Goal: Check status: Check status

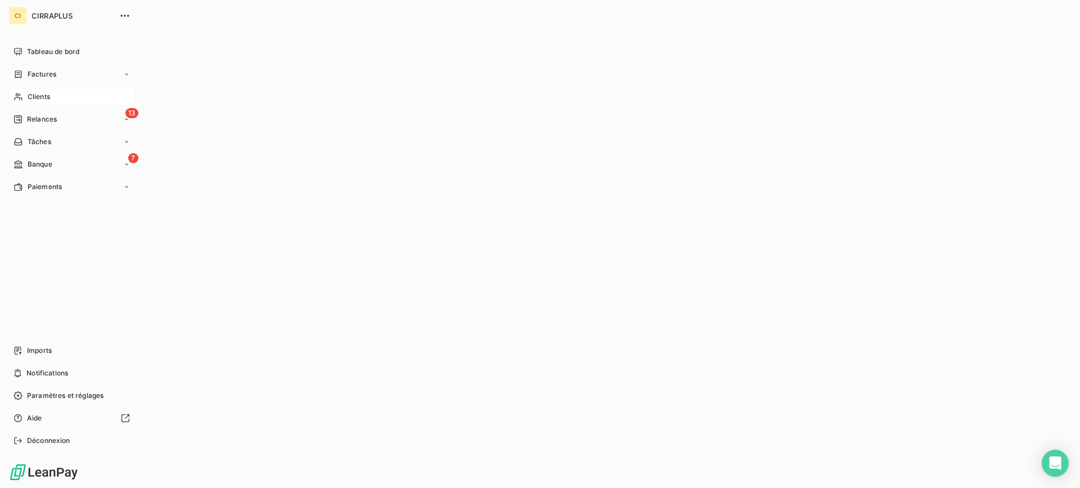
click at [40, 93] on span "Clients" at bounding box center [39, 97] width 23 height 10
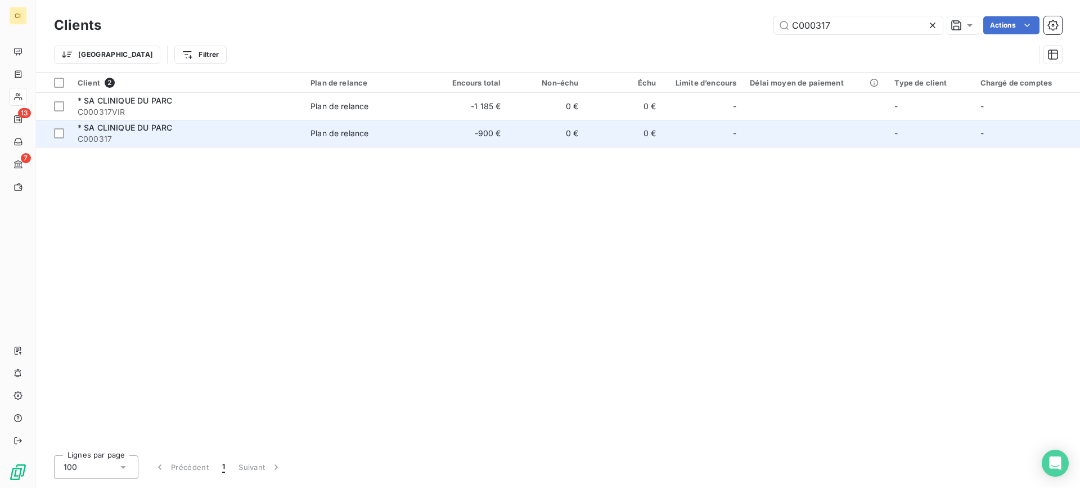
type input "C000317"
click at [114, 131] on span "* SA CLINIQUE DU PARC" at bounding box center [125, 128] width 95 height 10
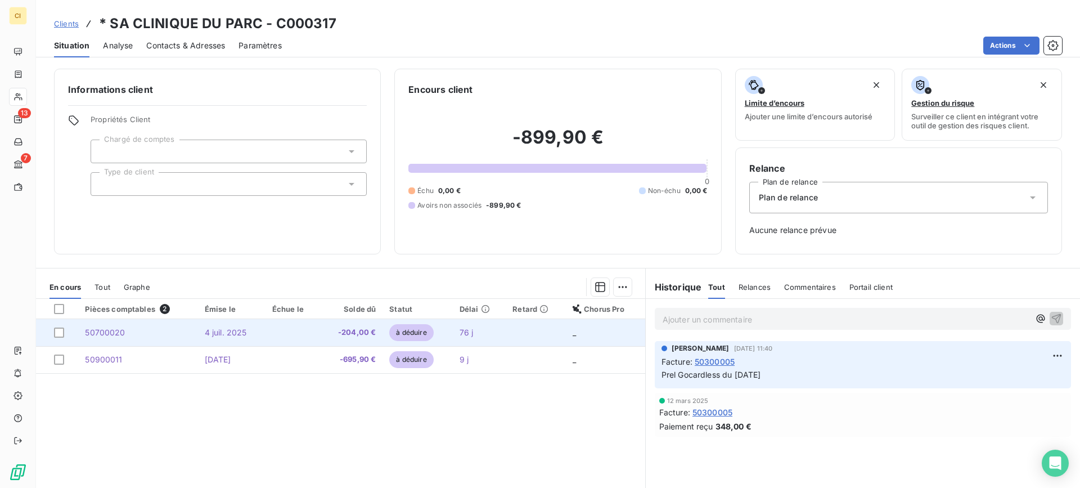
click at [97, 330] on span "50700020" at bounding box center [105, 332] width 40 height 10
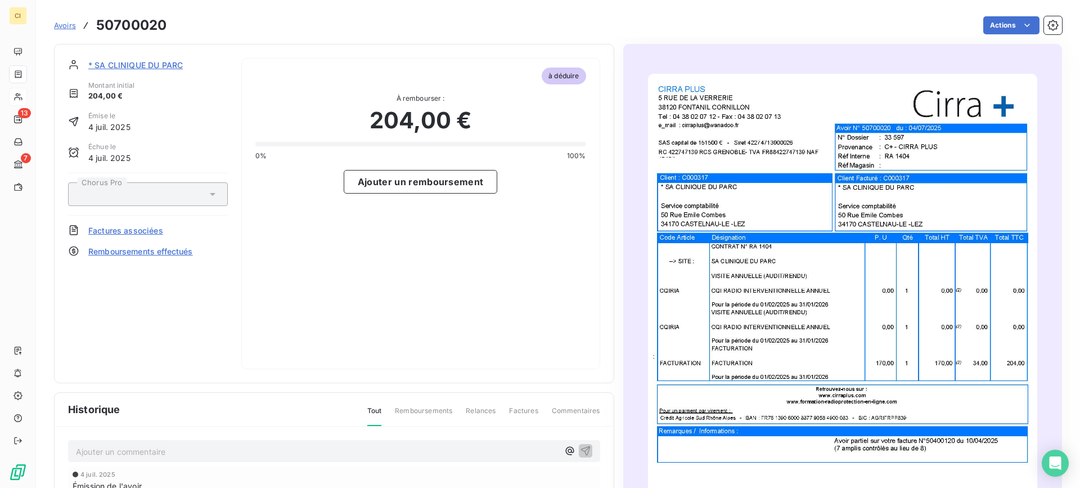
click at [125, 249] on span "Remboursements effectués" at bounding box center [140, 251] width 105 height 12
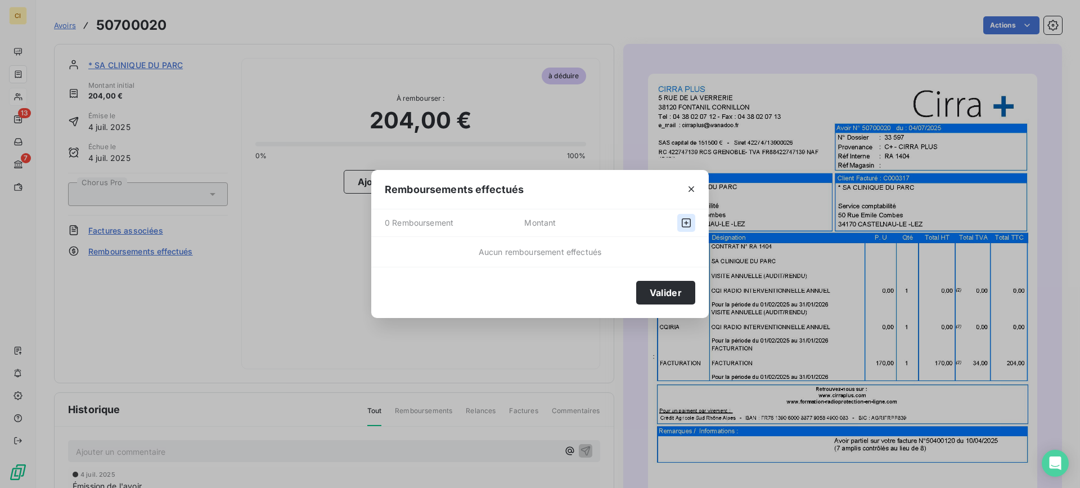
click at [688, 219] on icon "button" at bounding box center [686, 222] width 9 height 9
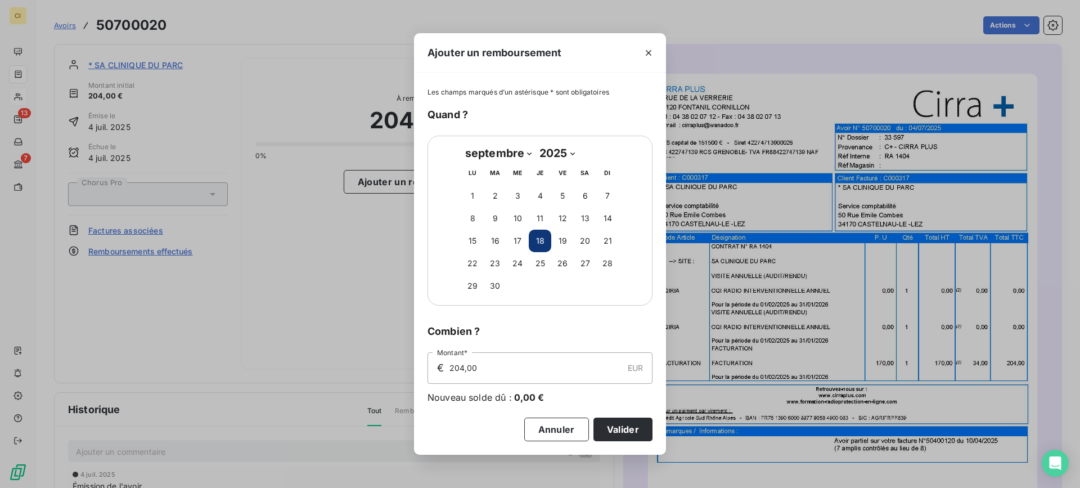
click at [528, 152] on select "janvier février mars avril mai juin juillet août septembre octobre novembre déc…" at bounding box center [498, 153] width 74 height 18
select select "6"
click at [461, 144] on select "janvier février mars avril mai juin juillet août septembre octobre novembre déc…" at bounding box center [498, 153] width 74 height 18
click at [495, 263] on button "22" at bounding box center [495, 263] width 23 height 23
click at [627, 430] on button "Valider" at bounding box center [623, 430] width 59 height 24
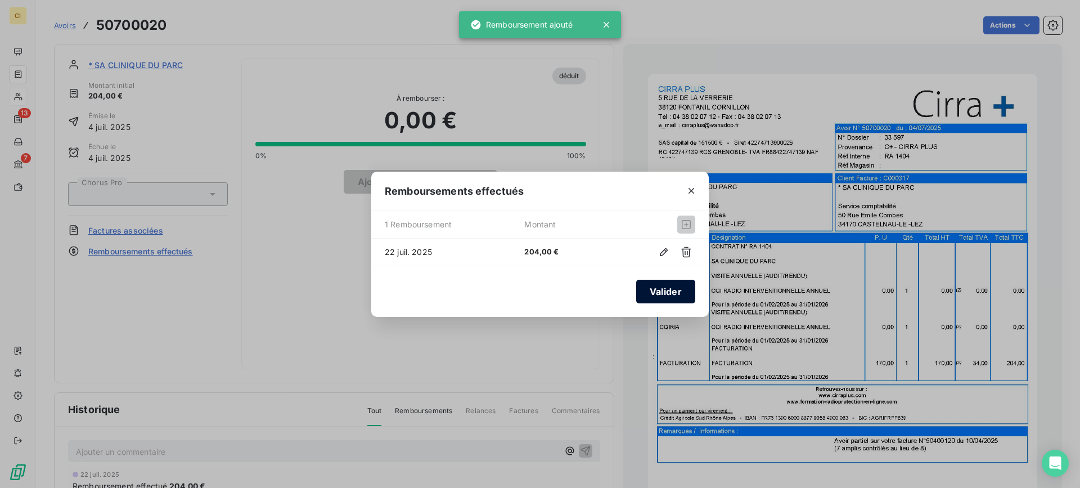
click at [667, 293] on button "Valider" at bounding box center [665, 292] width 59 height 24
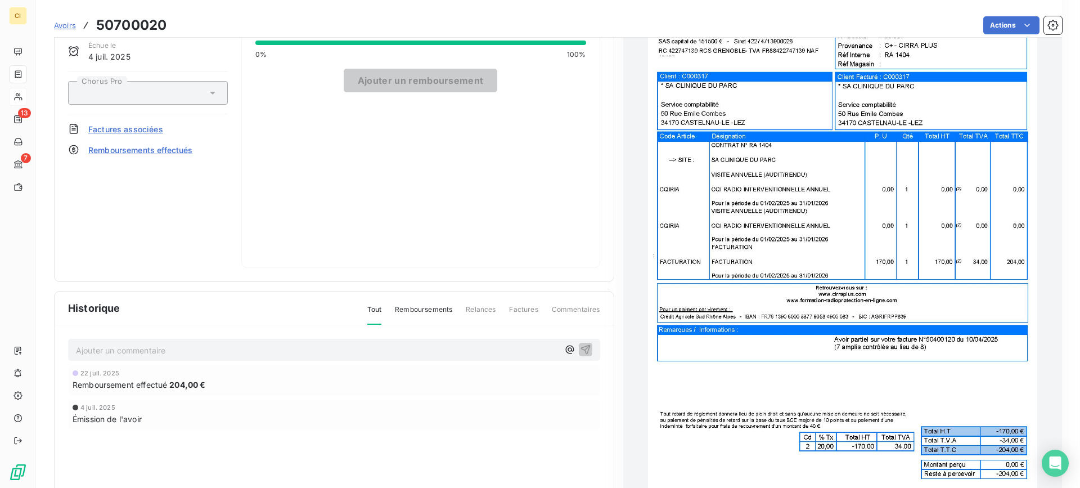
scroll to position [114, 0]
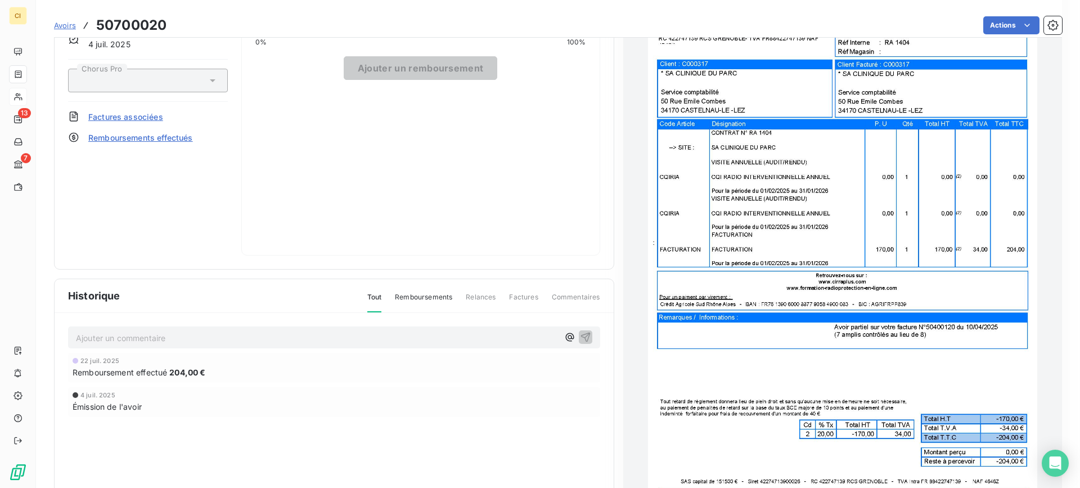
click at [175, 334] on p "Ajouter un commentaire ﻿" at bounding box center [317, 338] width 483 height 14
click at [134, 333] on span "Déduit du prel du [DATE]" at bounding box center [123, 337] width 95 height 10
click at [249, 331] on p "Déduit du prel Gocardles du [DATE]" at bounding box center [317, 337] width 483 height 13
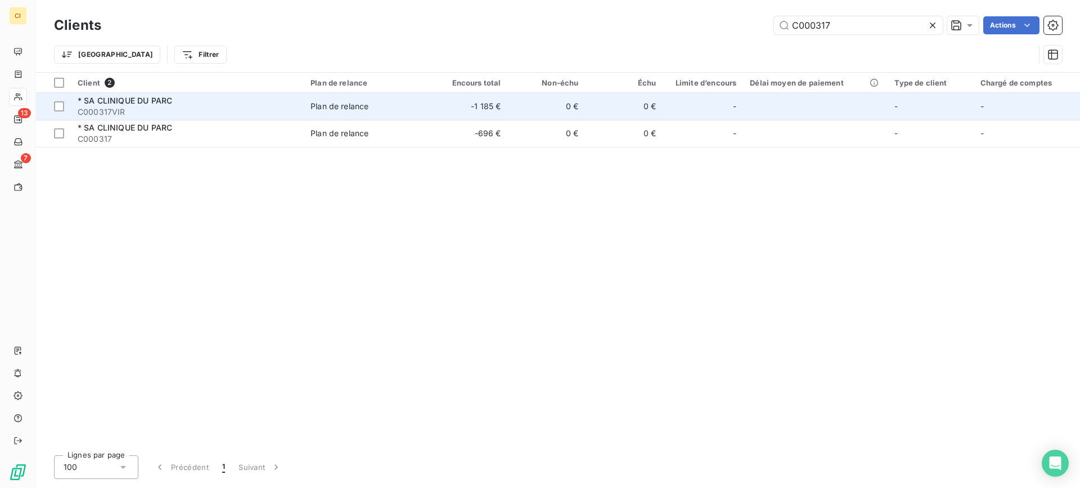
click at [138, 110] on span "C000317VIR" at bounding box center [187, 111] width 219 height 11
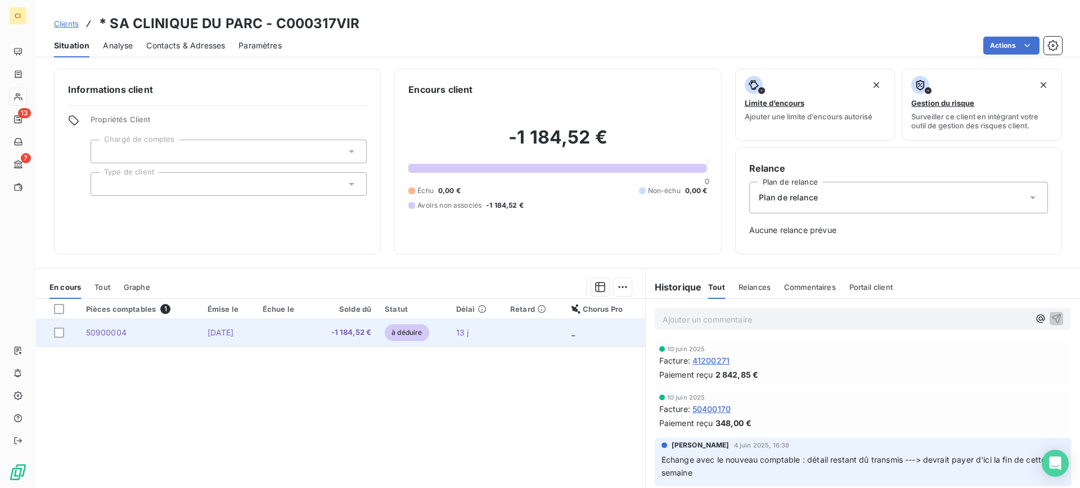
click at [100, 332] on span "50900004" at bounding box center [106, 332] width 41 height 10
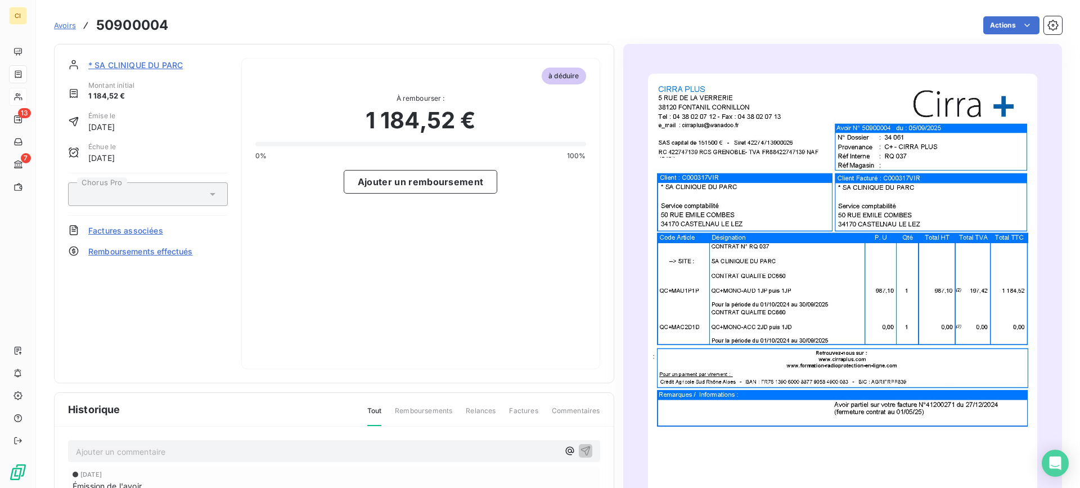
click at [127, 249] on span "Remboursements effectués" at bounding box center [140, 251] width 105 height 12
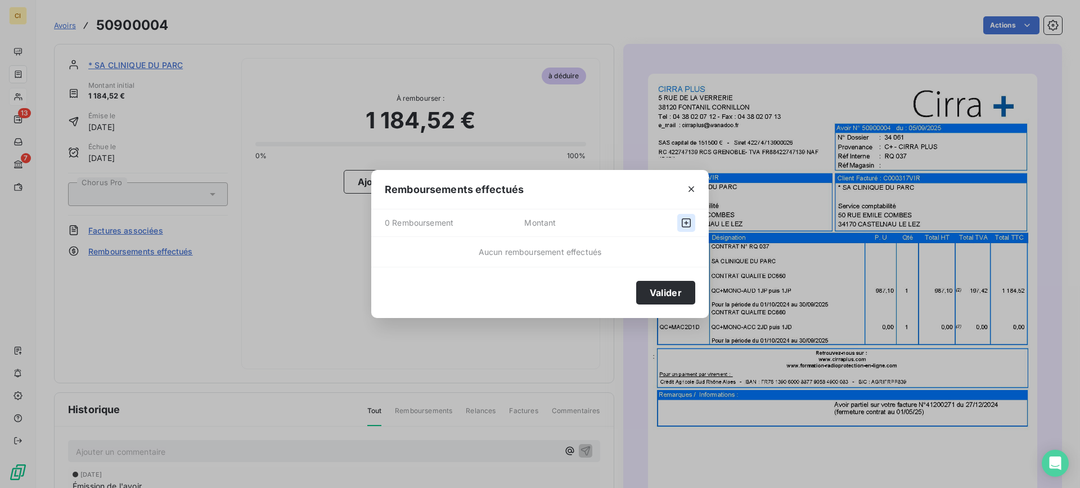
click at [686, 222] on icon "button" at bounding box center [686, 222] width 11 height 11
select select "8"
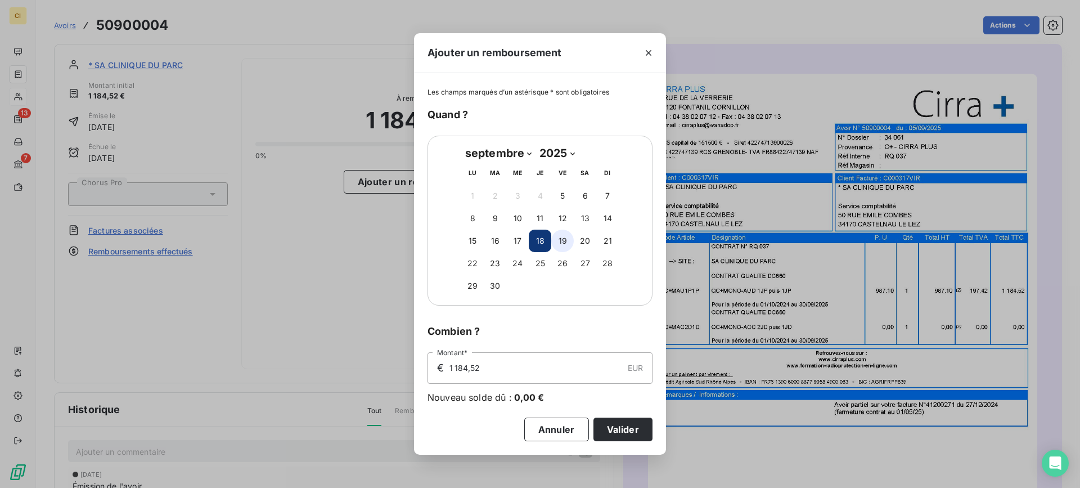
click at [564, 236] on button "19" at bounding box center [562, 241] width 23 height 23
click at [628, 420] on button "Valider" at bounding box center [623, 430] width 59 height 24
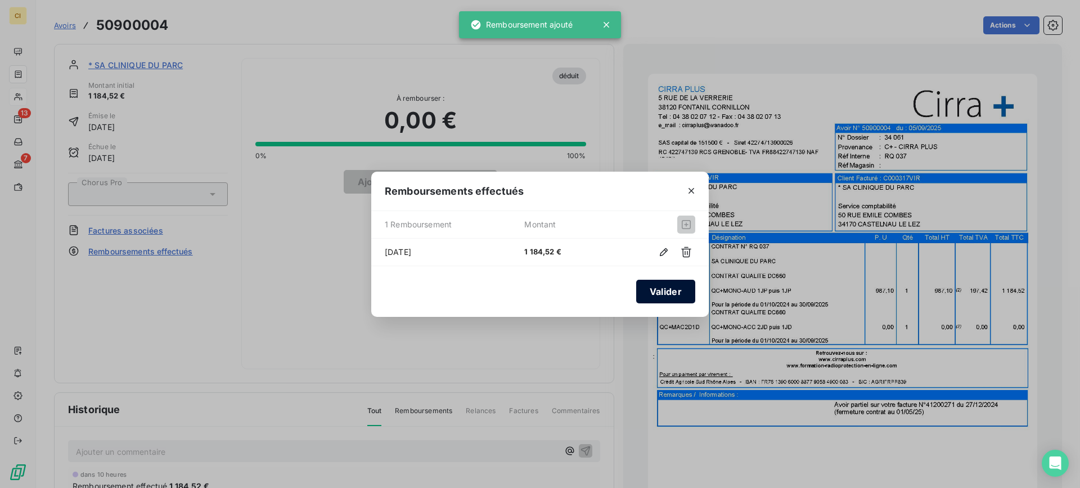
click at [669, 288] on button "Valider" at bounding box center [665, 292] width 59 height 24
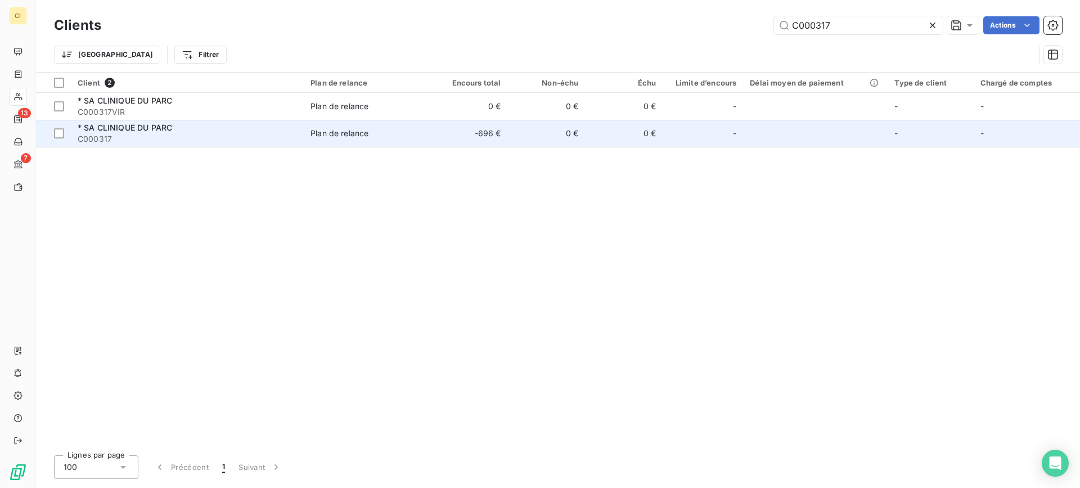
click at [111, 133] on div "* SA CLINIQUE DU PARC" at bounding box center [187, 127] width 219 height 11
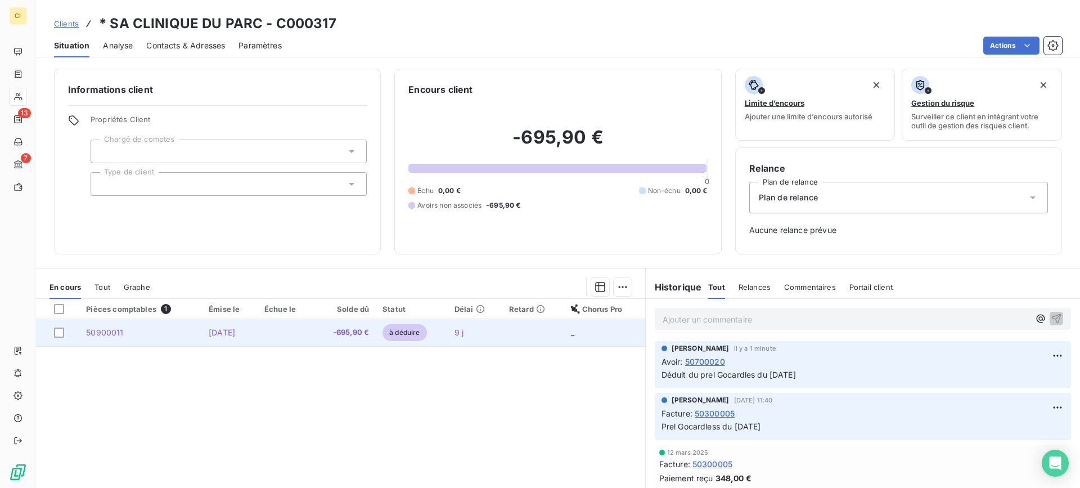
click at [109, 331] on span "50900011" at bounding box center [104, 332] width 37 height 10
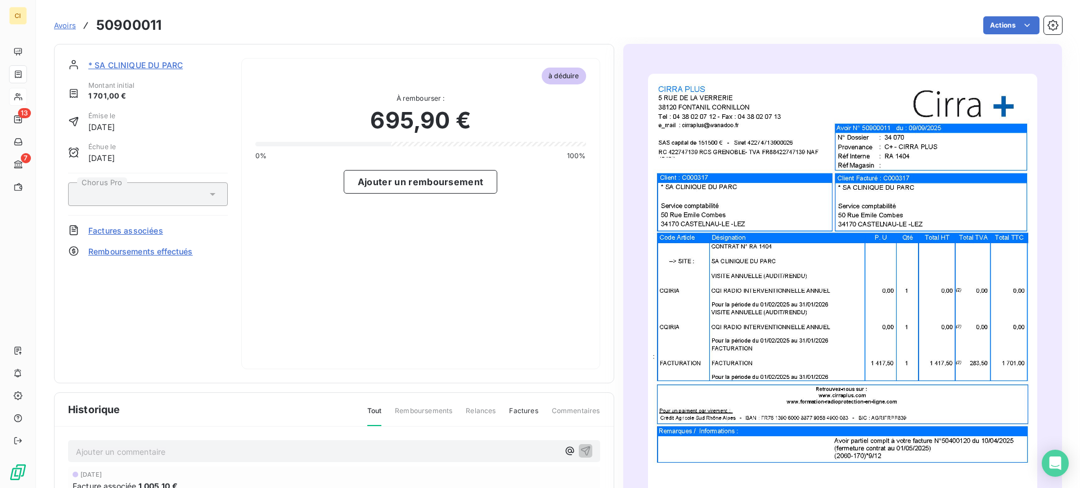
click at [151, 250] on span "Remboursements effectués" at bounding box center [140, 251] width 105 height 12
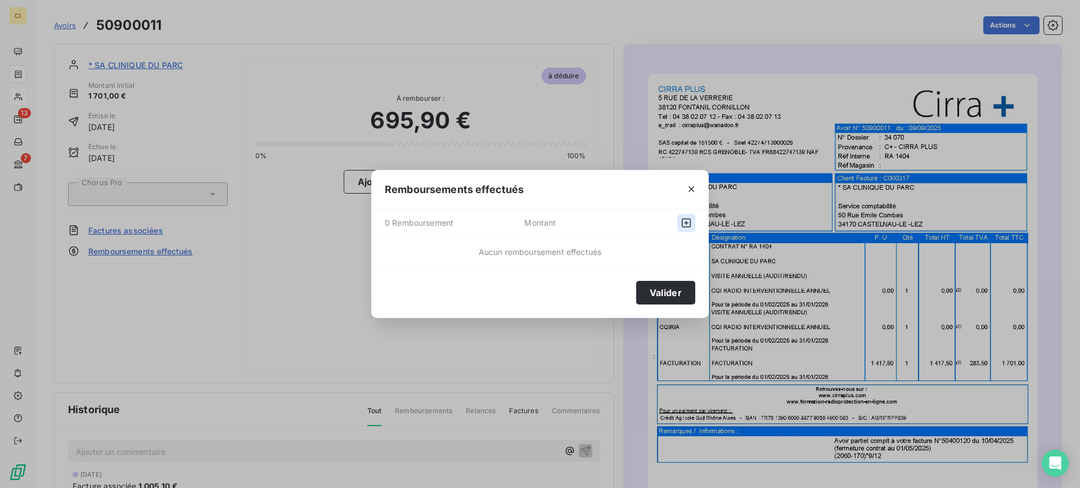
click at [688, 219] on icon "button" at bounding box center [686, 222] width 11 height 11
select select "8"
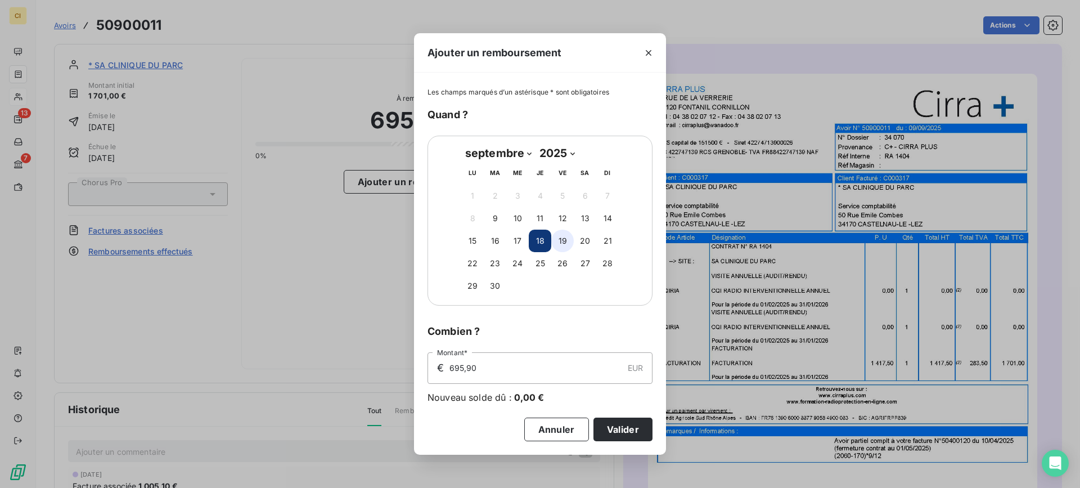
click at [559, 236] on button "19" at bounding box center [562, 241] width 23 height 23
click at [618, 429] on button "Valider" at bounding box center [623, 430] width 59 height 24
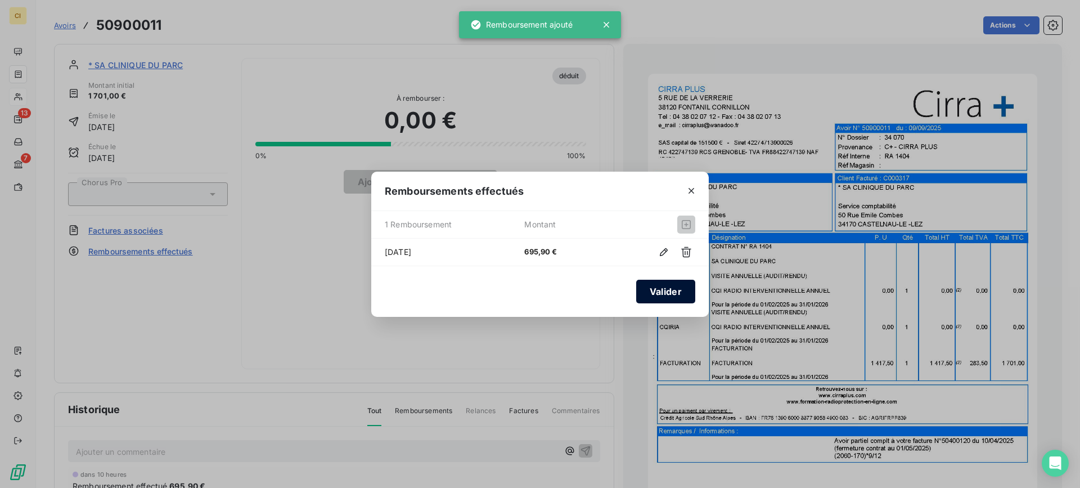
click at [670, 286] on button "Valider" at bounding box center [665, 292] width 59 height 24
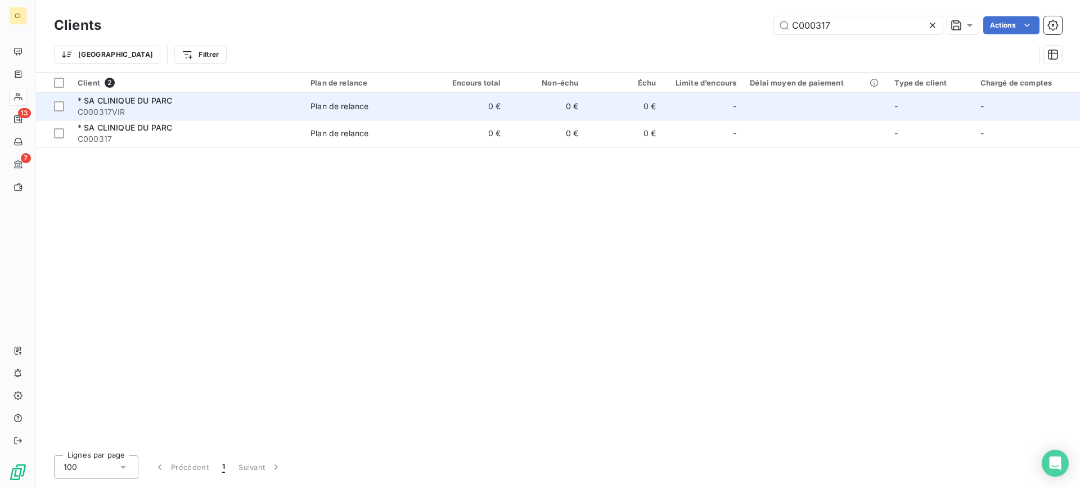
click at [122, 105] on div "* SA CLINIQUE DU PARC" at bounding box center [187, 100] width 219 height 11
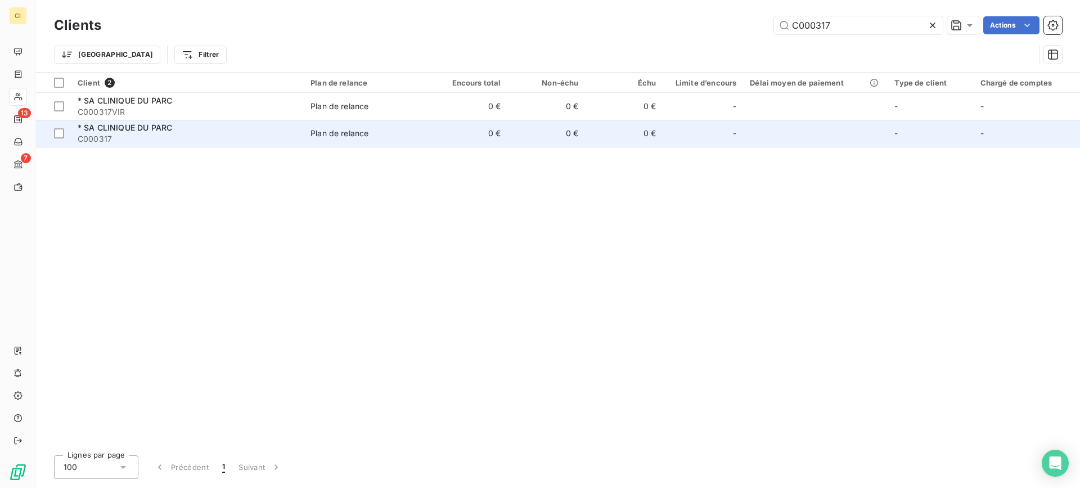
click at [113, 124] on span "* SA CLINIQUE DU PARC" at bounding box center [125, 128] width 95 height 10
